Goal: Task Accomplishment & Management: Complete application form

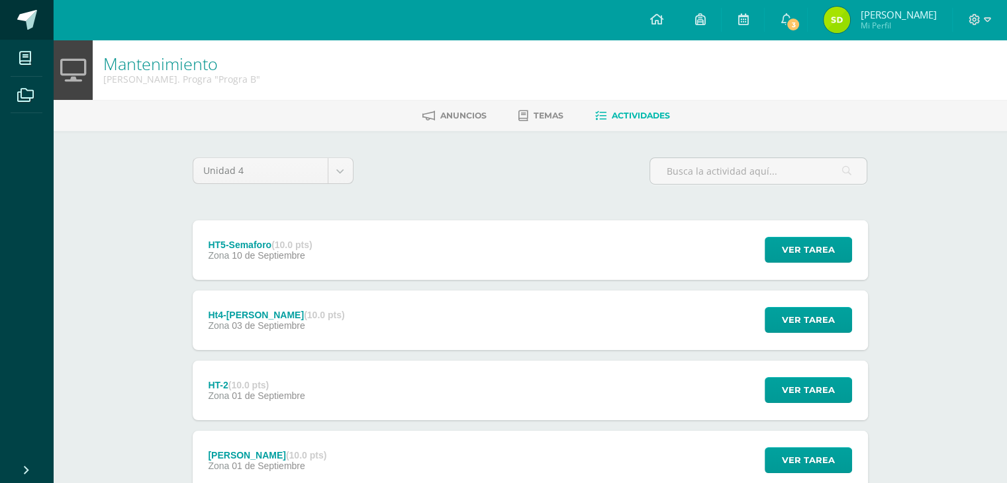
click at [21, 30] on link at bounding box center [26, 20] width 53 height 40
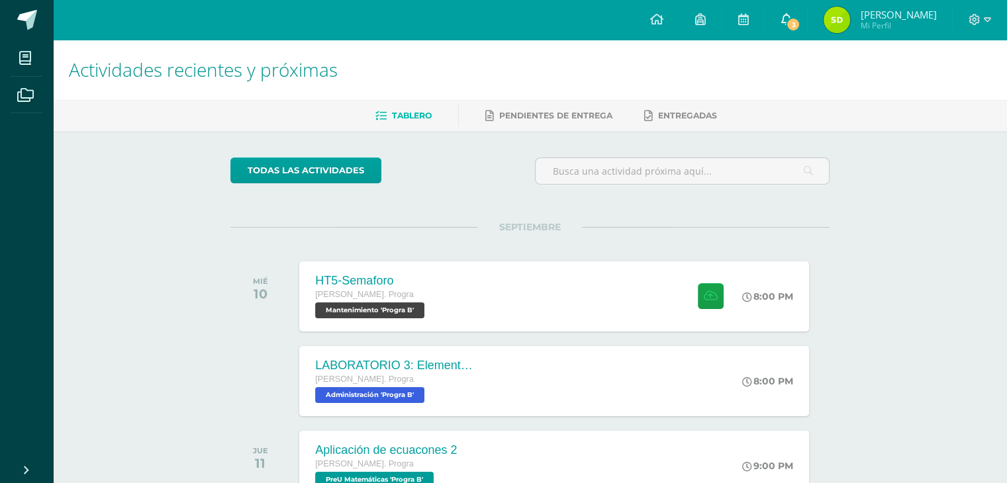
click at [793, 24] on span "3" at bounding box center [793, 24] width 15 height 15
click at [201, 232] on div "Actividades recientes y próximas Tablero Pendientes de entrega Entregadas todas…" at bounding box center [530, 439] width 954 height 799
click at [402, 297] on div "[PERSON_NAME]. Progra" at bounding box center [370, 295] width 114 height 15
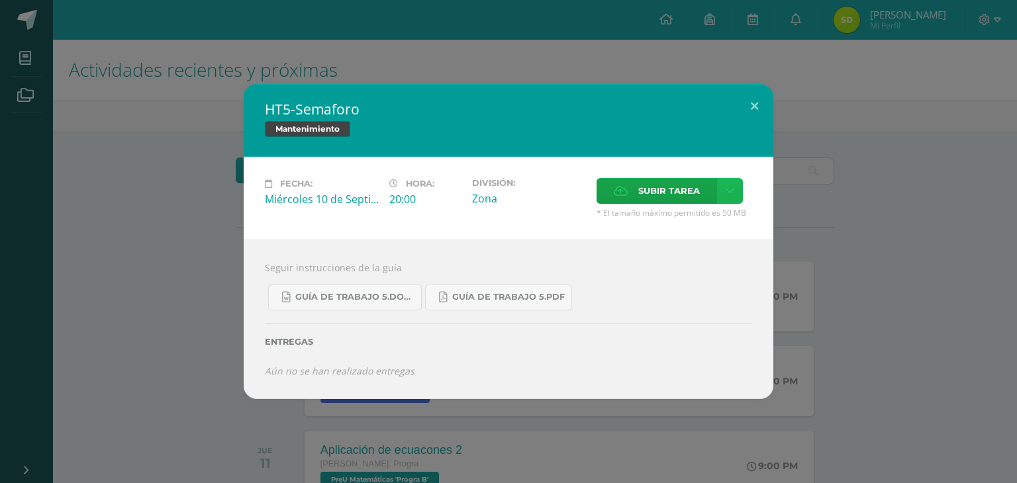
click at [732, 187] on icon at bounding box center [730, 190] width 10 height 11
click at [682, 221] on span "Subir enlace" at bounding box center [673, 219] width 56 height 13
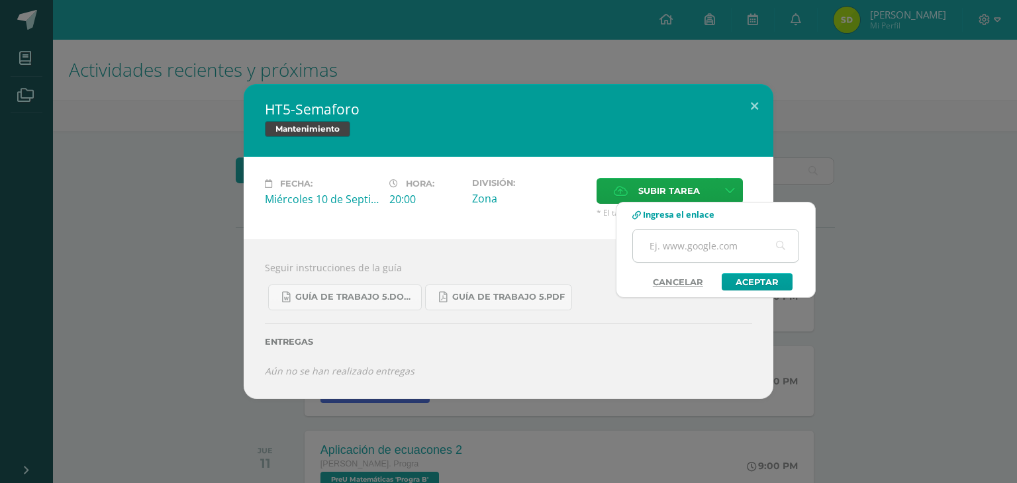
paste input "https://docs.google.com/document/d/1lEg9jD4lf0brOoUi6IHDAvmzM-qrGH0i6hM_bkoS3KY…"
type input "https://docs.google.com/document/d/1lEg9jD4lf0brOoUi6IHDAvmzM-qrGH0i6hM_bkoS3KY…"
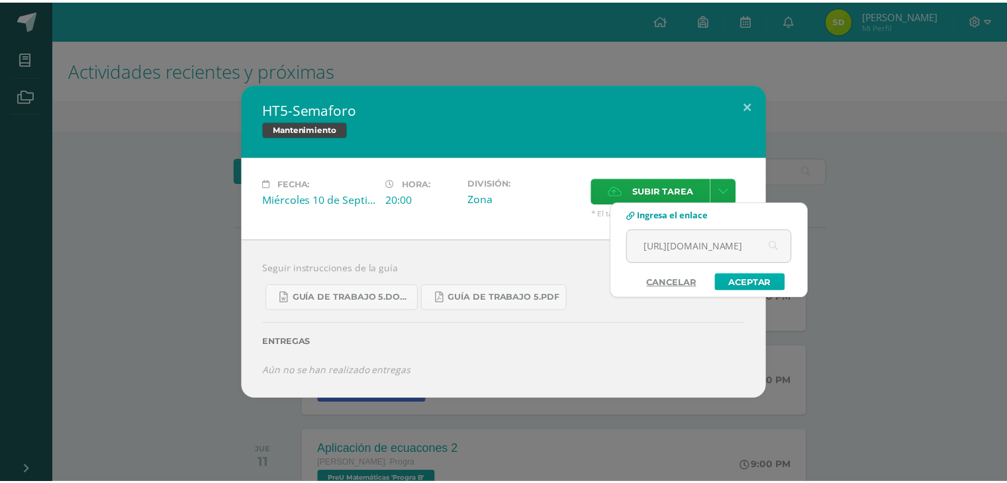
scroll to position [0, 0]
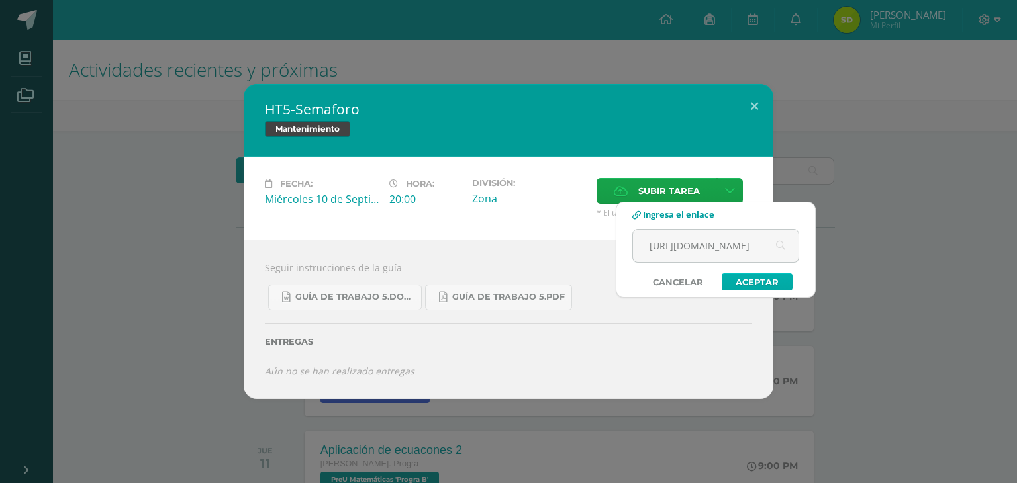
click at [749, 281] on link "Aceptar" at bounding box center [757, 281] width 71 height 17
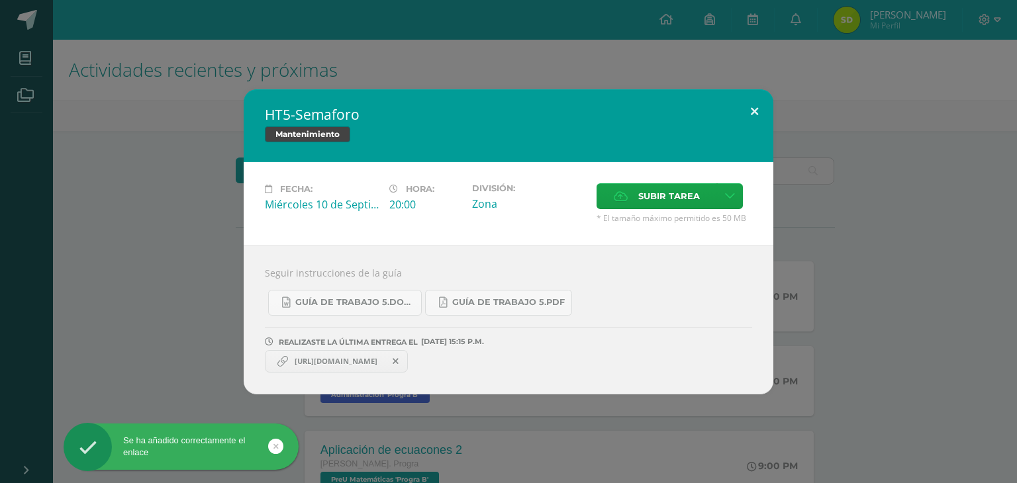
click at [750, 119] on button at bounding box center [755, 111] width 38 height 45
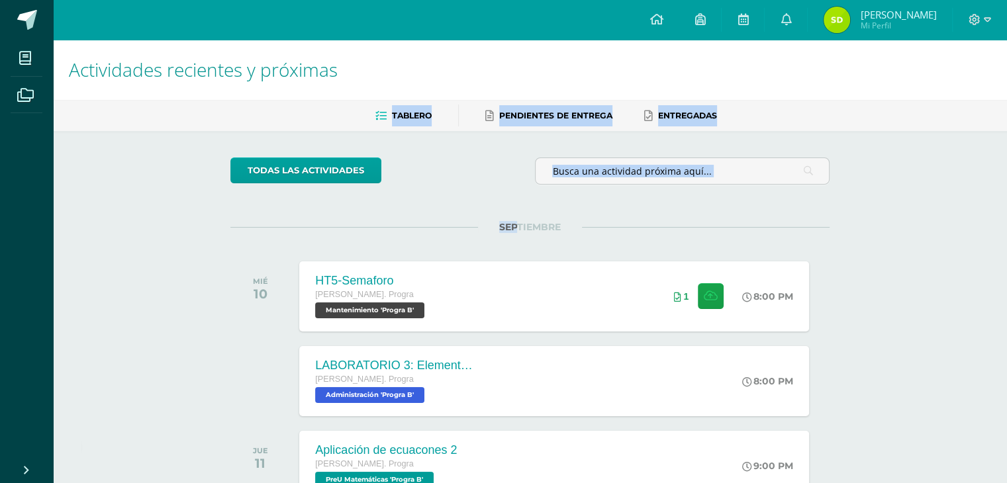
drag, startPoint x: 518, startPoint y: 232, endPoint x: 824, endPoint y: -58, distance: 421.1
click at [824, 0] on html "Se ha añadido correctamente el enlace Mis cursos Archivos Cerrar panel Administ…" at bounding box center [503, 419] width 1007 height 839
click at [870, 173] on div "Actividades recientes y próximas Tablero Pendientes de entrega Entregadas todas…" at bounding box center [530, 439] width 954 height 799
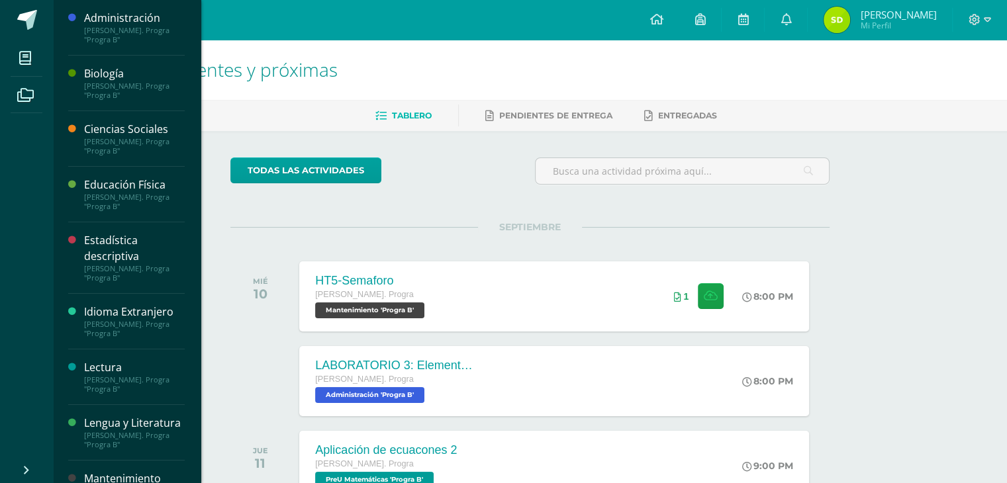
click at [106, 72] on div "Biología" at bounding box center [134, 73] width 101 height 15
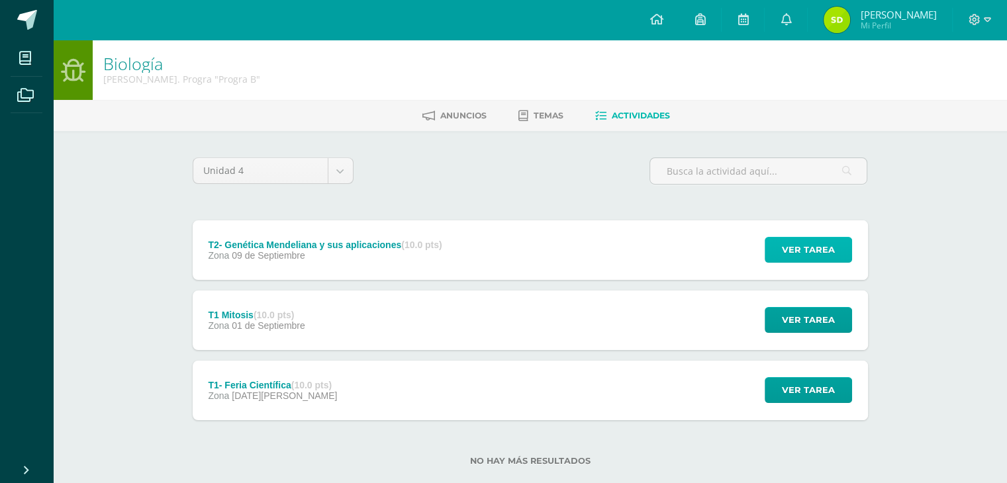
click at [789, 257] on span "Ver tarea" at bounding box center [808, 250] width 53 height 24
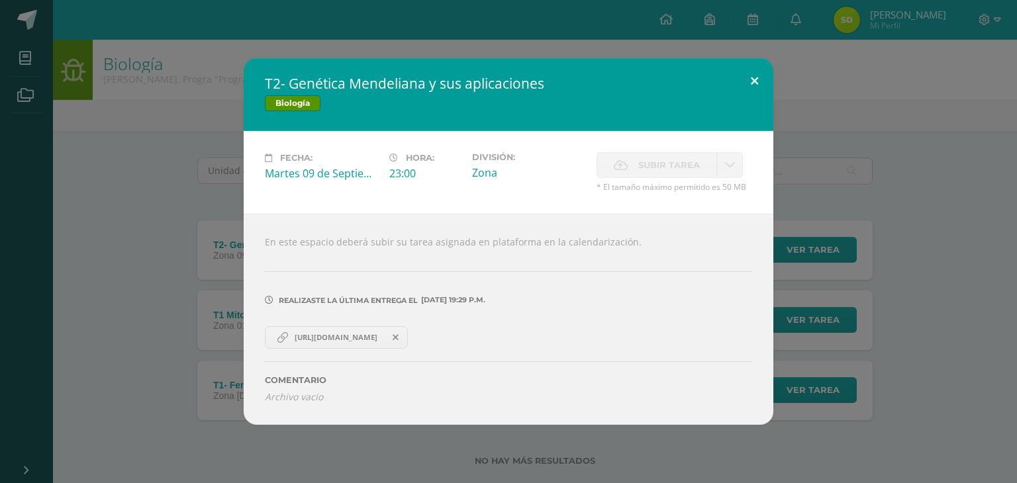
click at [752, 83] on button at bounding box center [755, 80] width 38 height 45
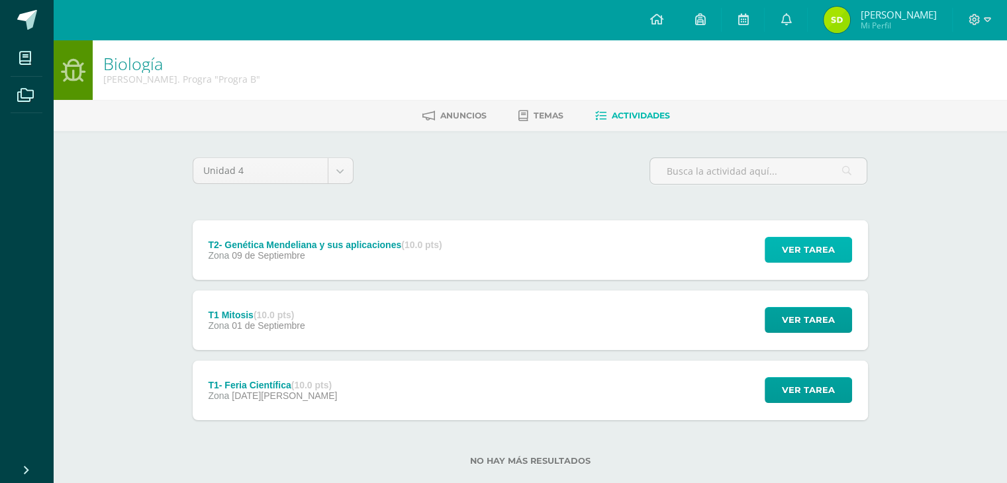
click at [777, 254] on button "Ver tarea" at bounding box center [808, 250] width 87 height 26
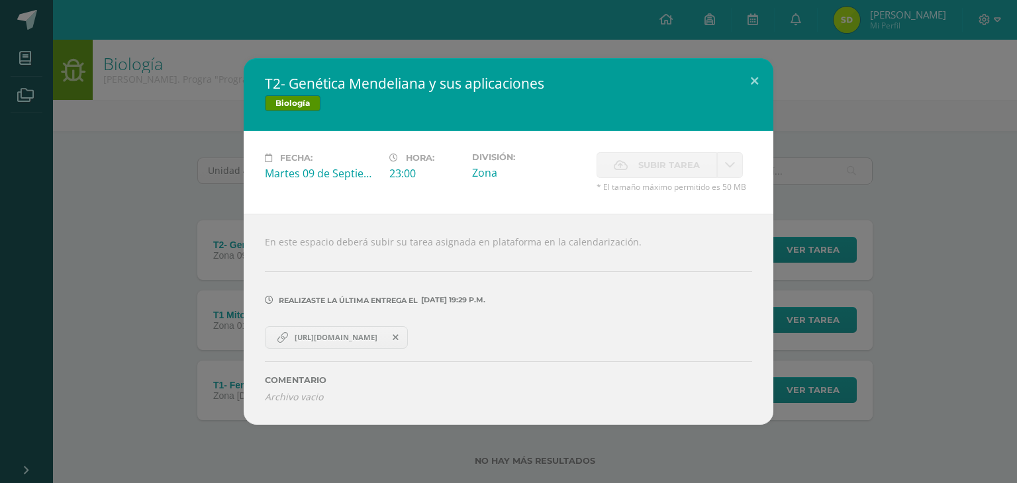
click at [324, 340] on span "https://docs.google.com/document/d/12vaul4b2AdxDNLY6Gc9WX_60HHP_6j0gsYx4hIvZvUc…" at bounding box center [336, 337] width 96 height 11
click at [738, 78] on button at bounding box center [755, 80] width 38 height 45
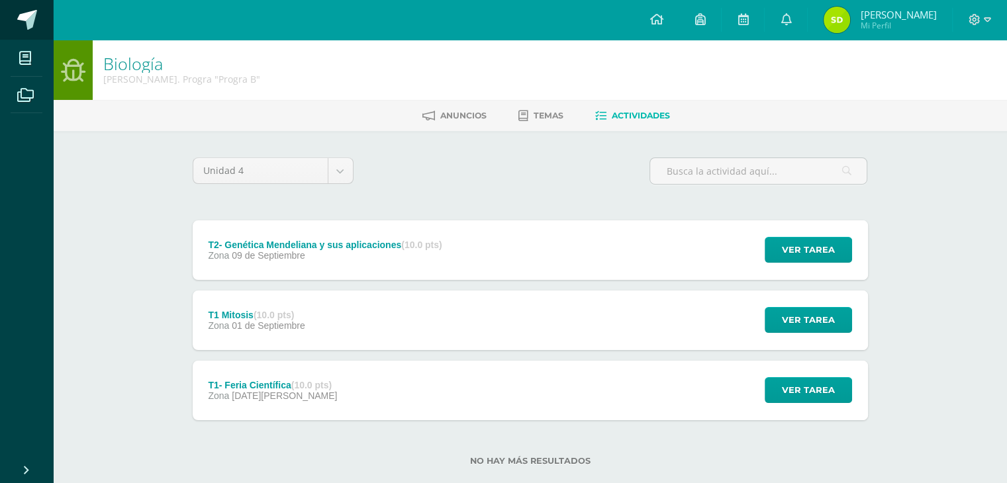
click at [26, 30] on link at bounding box center [26, 20] width 53 height 40
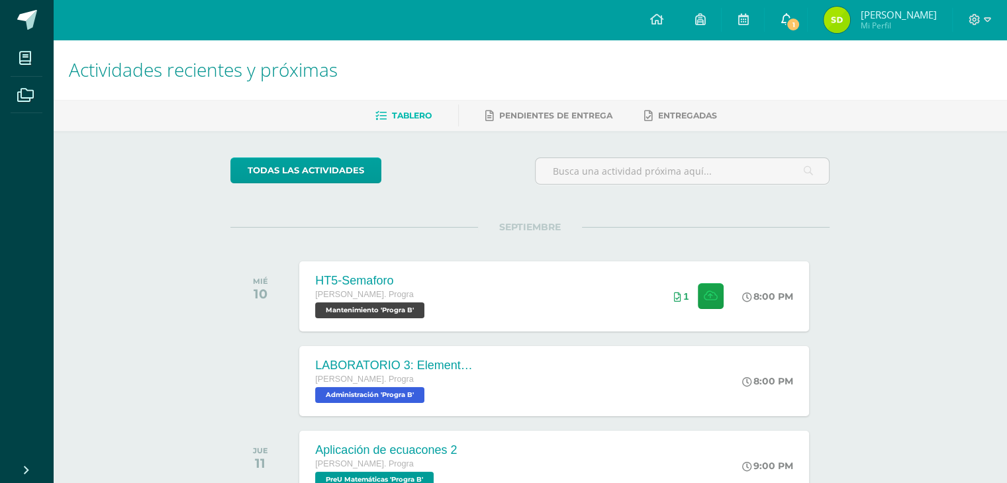
click at [800, 26] on span "1" at bounding box center [793, 24] width 15 height 15
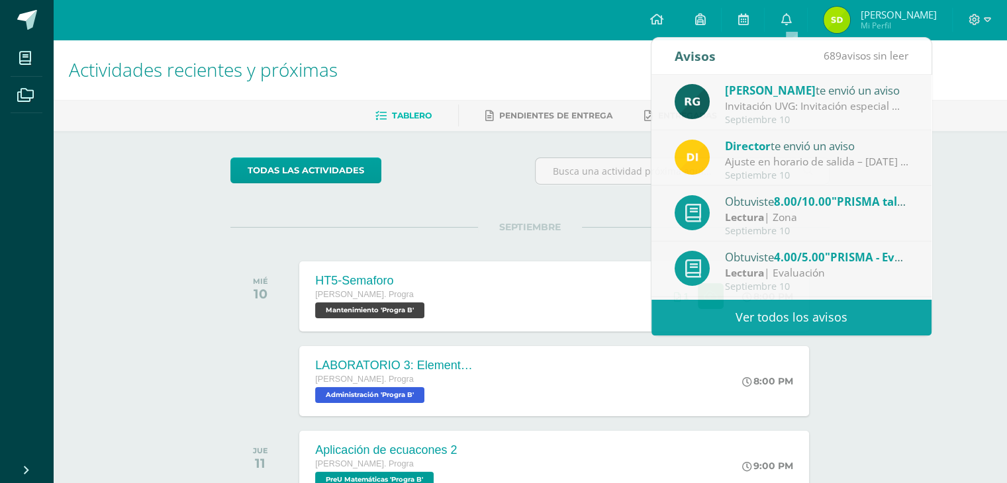
click at [552, 186] on div at bounding box center [682, 177] width 305 height 38
